Goal: Information Seeking & Learning: Find contact information

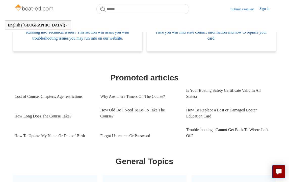
scroll to position [180, 0]
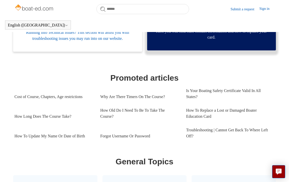
click at [198, 36] on span "Here you will find state contact information and how to replace your card." at bounding box center [212, 34] width 114 height 12
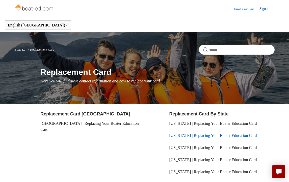
scroll to position [61, 0]
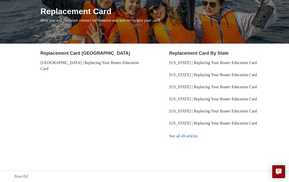
click at [192, 137] on link "See all 49 articles" at bounding box center [221, 137] width 105 height 14
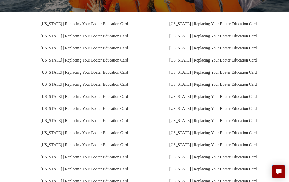
scroll to position [98, 0]
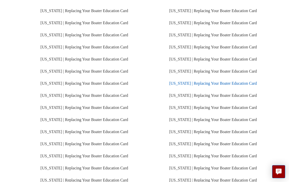
click at [189, 86] on link "[US_STATE] | Replacing Your Boater Education Card" at bounding box center [213, 83] width 88 height 4
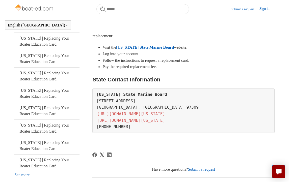
scroll to position [77, 0]
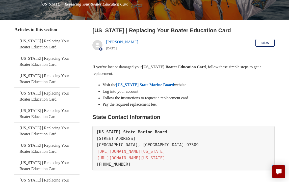
click at [147, 85] on link "[US_STATE] State Marine Board" at bounding box center [145, 85] width 58 height 4
